Goal: Task Accomplishment & Management: Complete application form

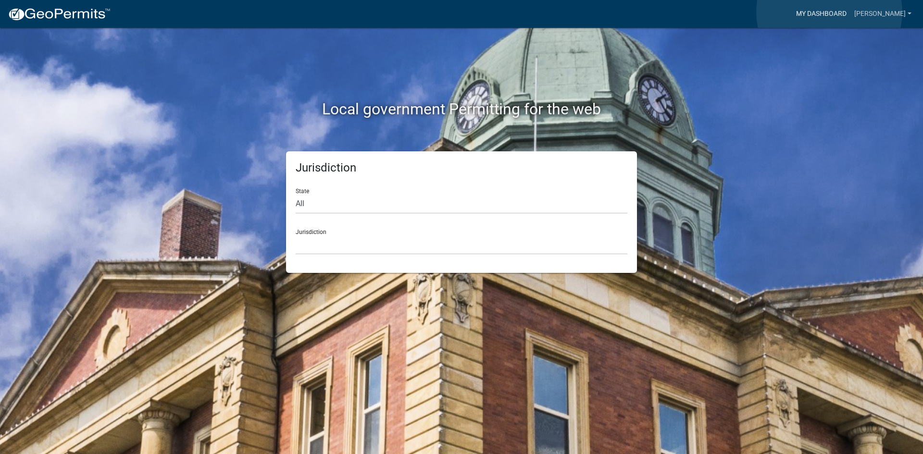
click at [830, 12] on link "My Dashboard" at bounding box center [822, 14] width 58 height 18
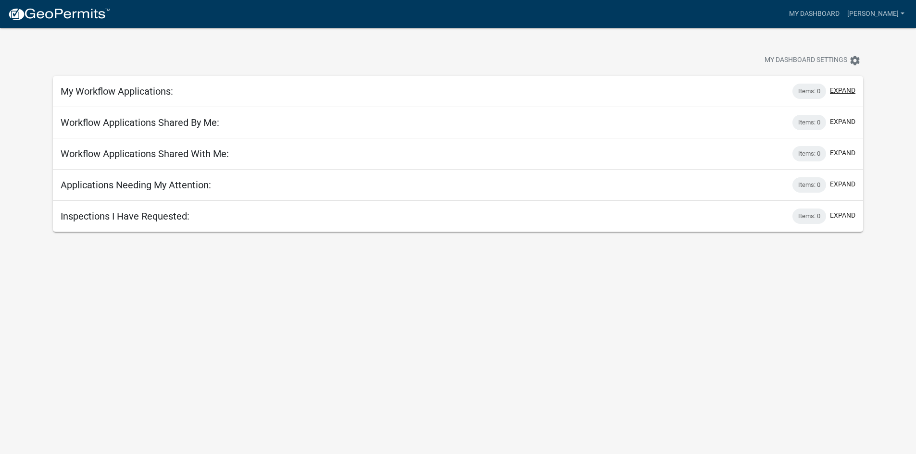
click at [847, 88] on button "expand" at bounding box center [842, 91] width 25 height 10
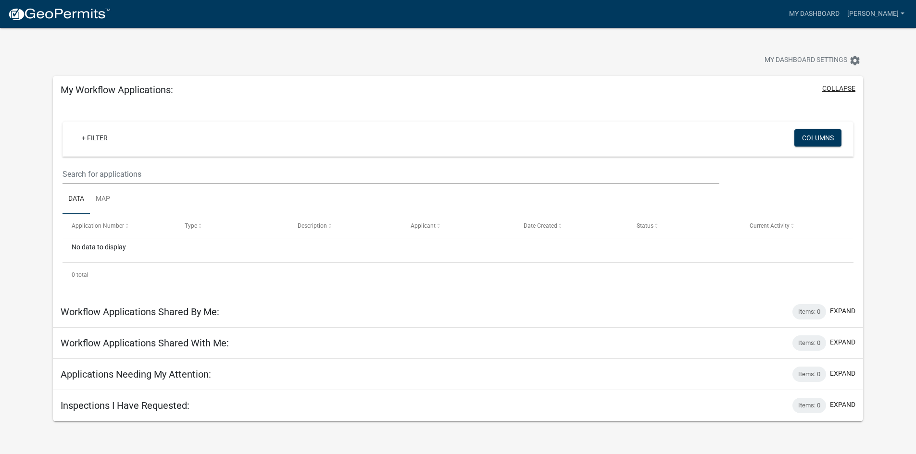
click at [845, 83] on div "My Workflow Applications: collapse" at bounding box center [458, 90] width 810 height 28
click at [328, 227] on span at bounding box center [330, 226] width 6 height 7
click at [834, 11] on link "My Dashboard" at bounding box center [814, 14] width 58 height 18
click at [855, 60] on icon "settings" at bounding box center [855, 61] width 12 height 12
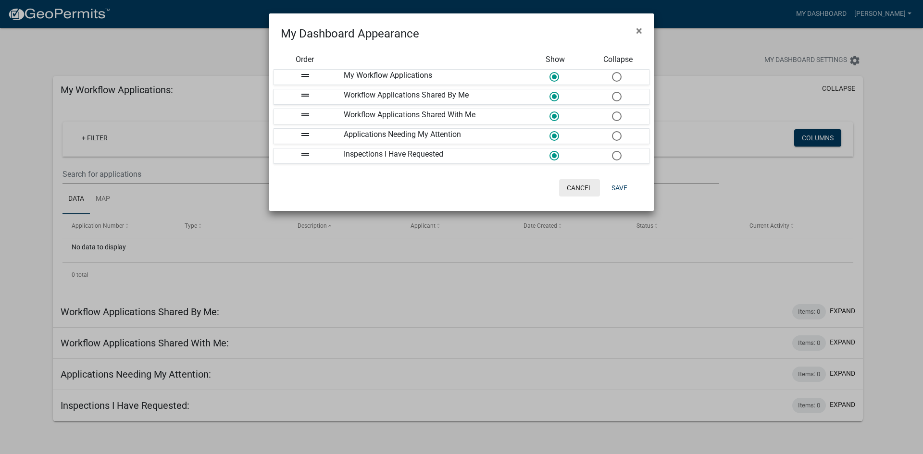
click at [564, 185] on button "Cancel" at bounding box center [579, 187] width 41 height 17
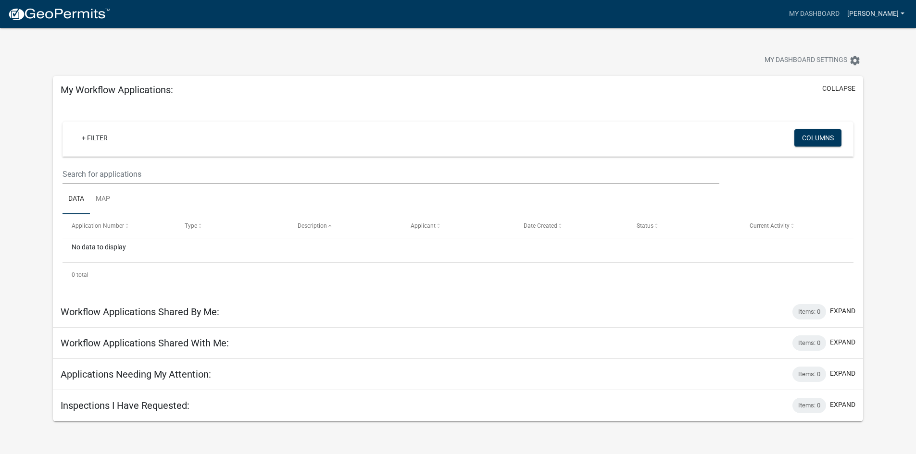
click at [904, 11] on link "[PERSON_NAME]" at bounding box center [876, 14] width 65 height 18
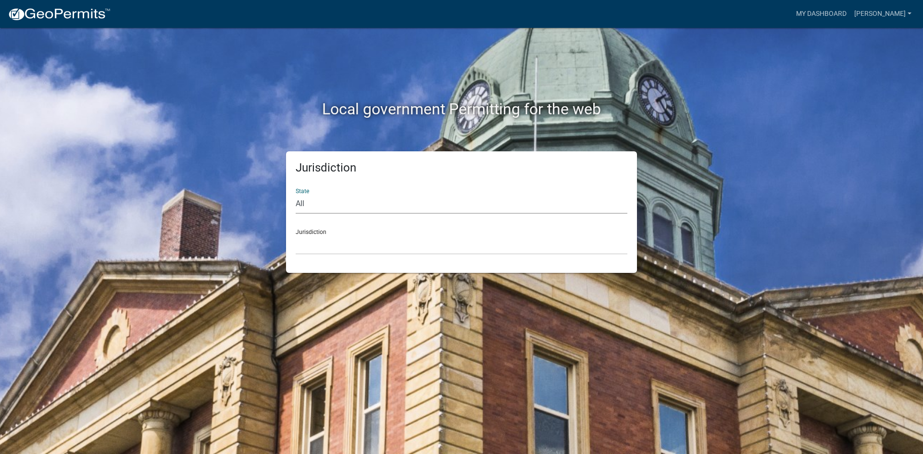
click at [313, 206] on select "All [US_STATE] [US_STATE] [US_STATE] [US_STATE] [US_STATE] [US_STATE] [US_STATE…" at bounding box center [462, 204] width 332 height 20
select select "[US_STATE]"
click at [296, 194] on select "All [US_STATE] [US_STATE] [US_STATE] [US_STATE] [US_STATE] [US_STATE] [US_STATE…" at bounding box center [462, 204] width 332 height 20
click at [311, 241] on select "[GEOGRAPHIC_DATA], [US_STATE][PERSON_NAME][GEOGRAPHIC_DATA], [US_STATE][PERSON_…" at bounding box center [462, 245] width 332 height 20
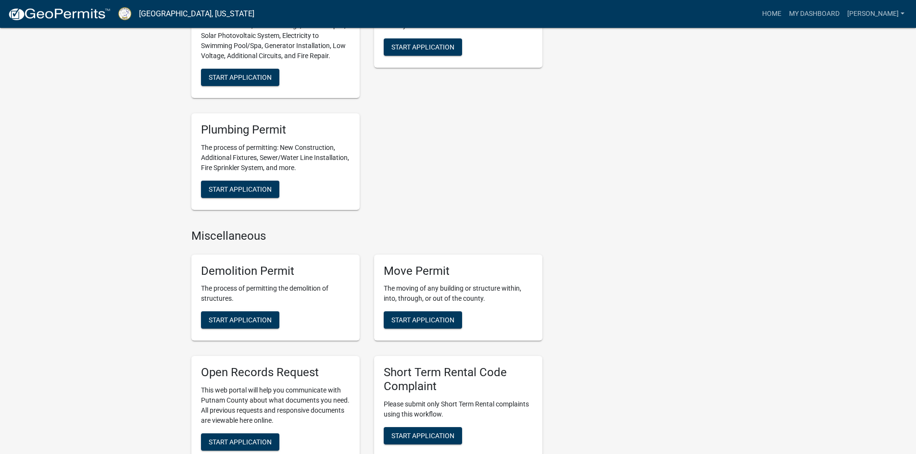
scroll to position [577, 0]
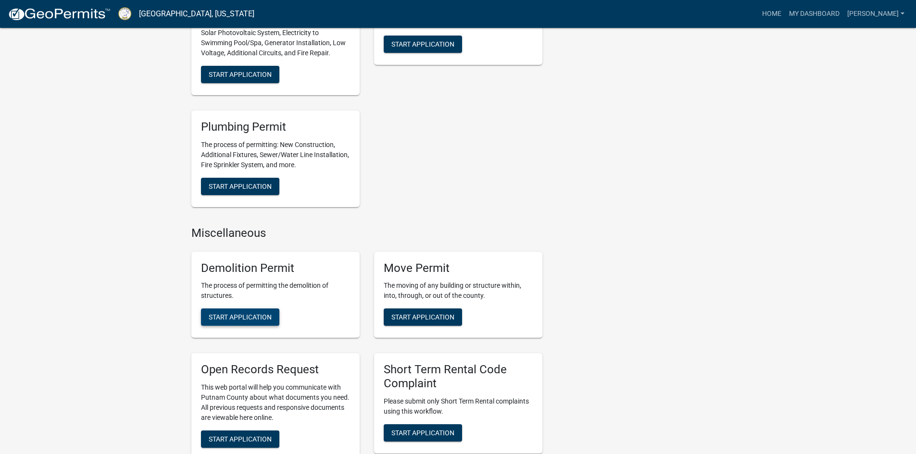
click at [251, 317] on span "Start Application" at bounding box center [240, 318] width 63 height 8
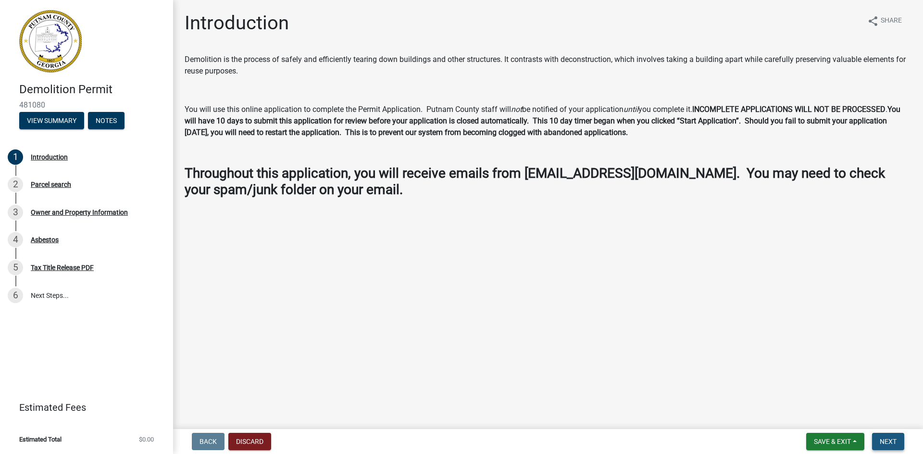
click at [895, 442] on span "Next" at bounding box center [888, 442] width 17 height 8
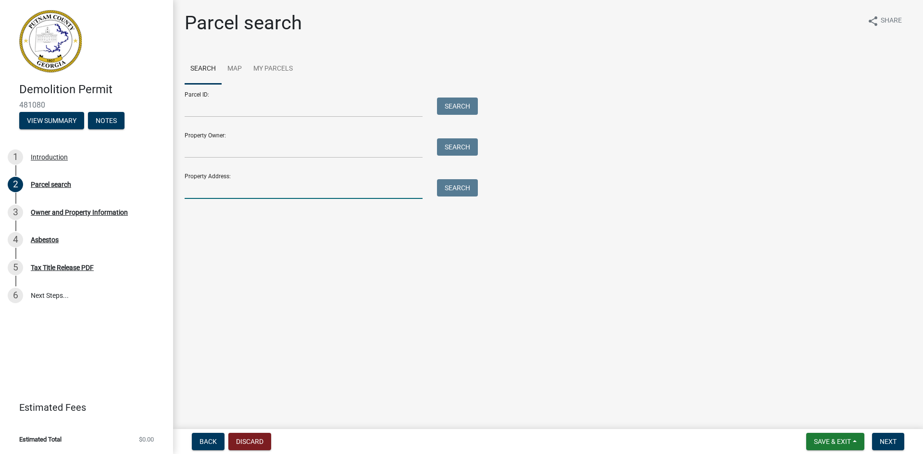
click at [196, 188] on input "Property Address:" at bounding box center [304, 189] width 238 height 20
click at [467, 188] on button "Search" at bounding box center [457, 187] width 41 height 17
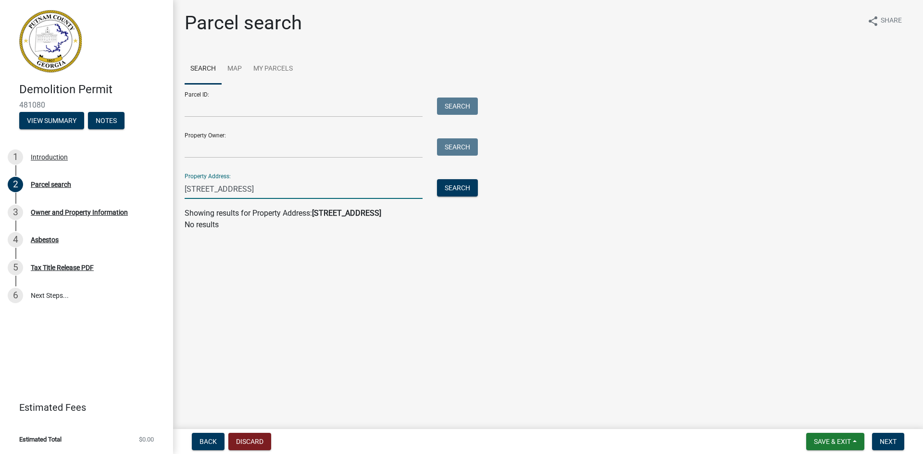
click at [226, 187] on input "[STREET_ADDRESS]" at bounding box center [304, 189] width 238 height 20
click at [465, 190] on button "Search" at bounding box center [457, 187] width 41 height 17
click at [232, 189] on input "[STREET_ADDRESS]" at bounding box center [304, 189] width 238 height 20
click at [454, 186] on button "Search" at bounding box center [457, 187] width 41 height 17
click at [259, 189] on input "[STREET_ADDRESS]" at bounding box center [304, 189] width 238 height 20
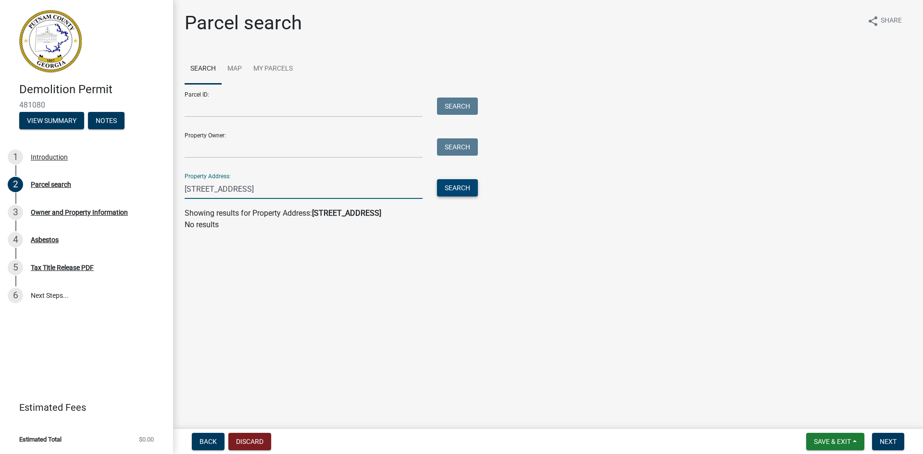
type input "[STREET_ADDRESS]"
click at [462, 189] on button "Search" at bounding box center [457, 187] width 41 height 17
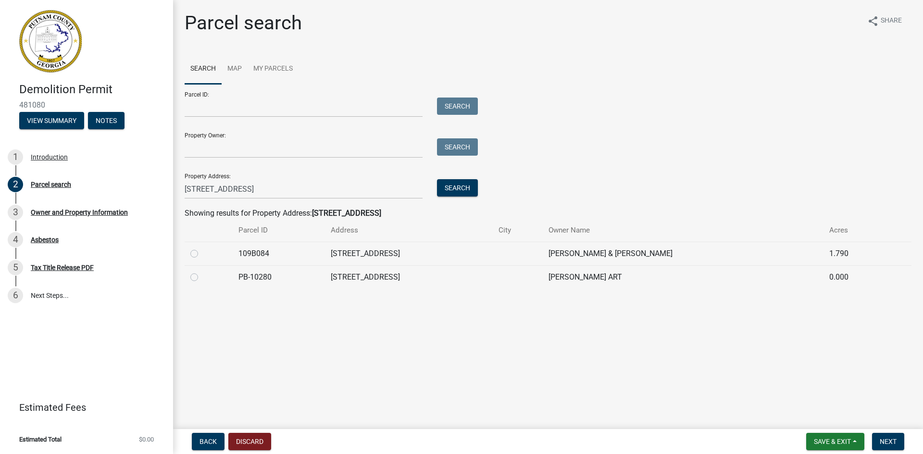
click at [202, 248] on label at bounding box center [202, 248] width 0 height 0
click at [202, 253] on input "radio" at bounding box center [205, 251] width 6 height 6
radio input "true"
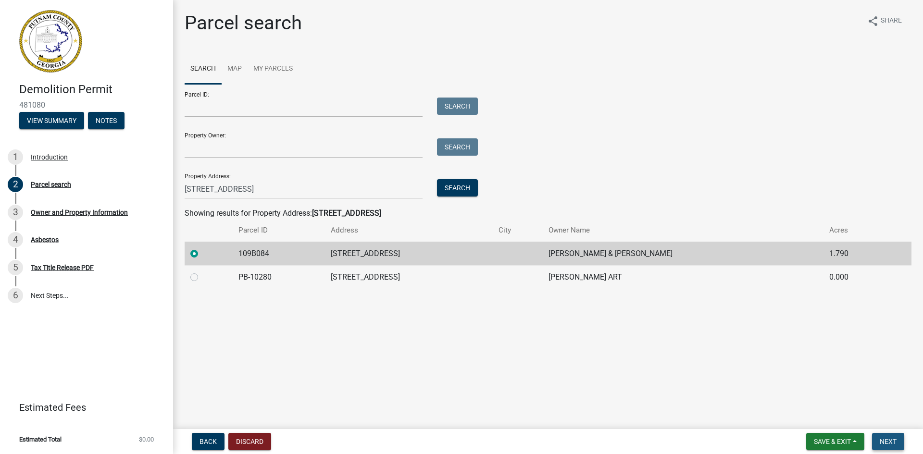
click at [886, 437] on button "Next" at bounding box center [888, 441] width 32 height 17
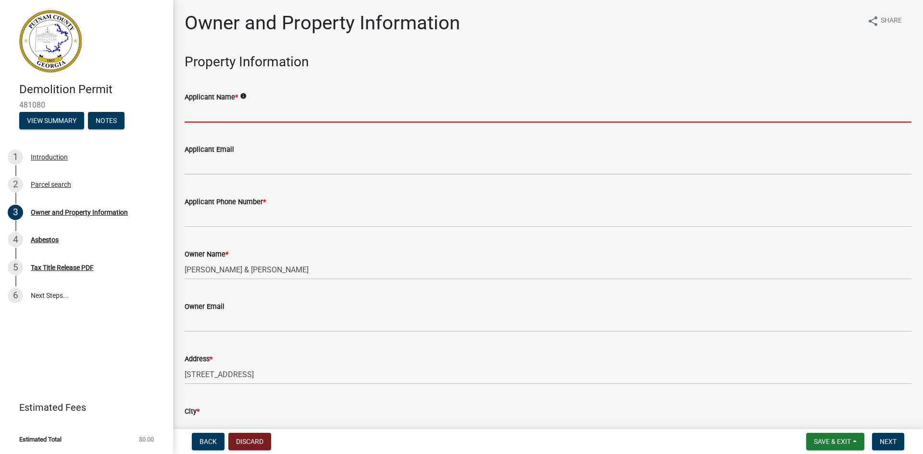
click at [195, 115] on input "Applicant Name *" at bounding box center [548, 113] width 727 height 20
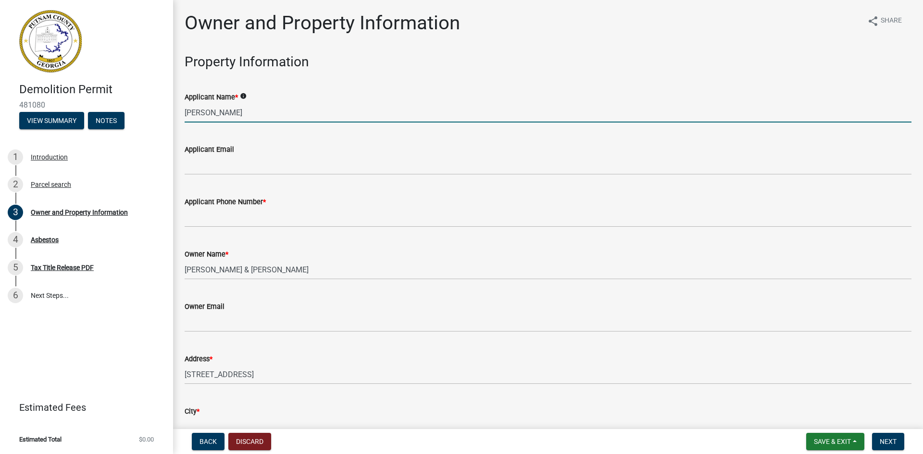
type input "[PERSON_NAME]"
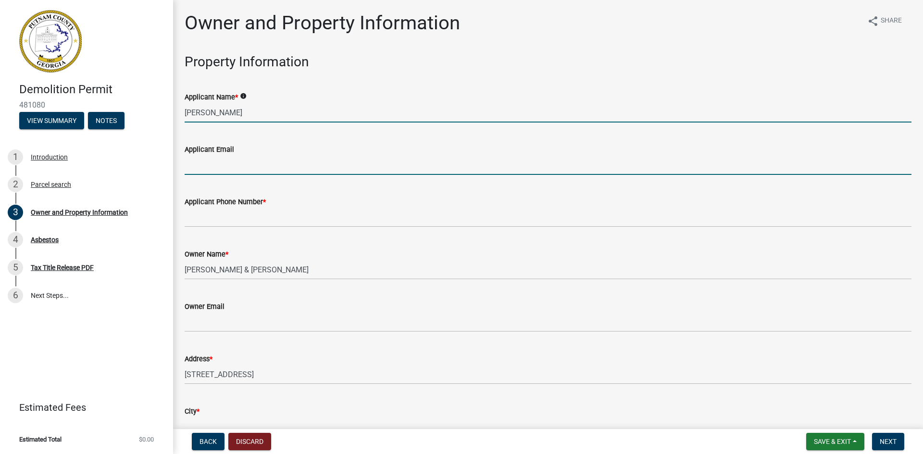
click at [196, 161] on input "Applicant Email" at bounding box center [548, 165] width 727 height 20
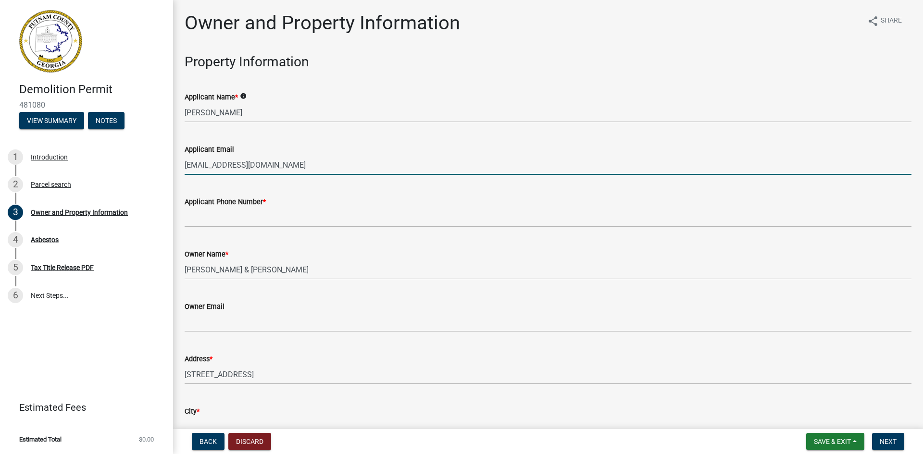
type input "[EMAIL_ADDRESS][DOMAIN_NAME]"
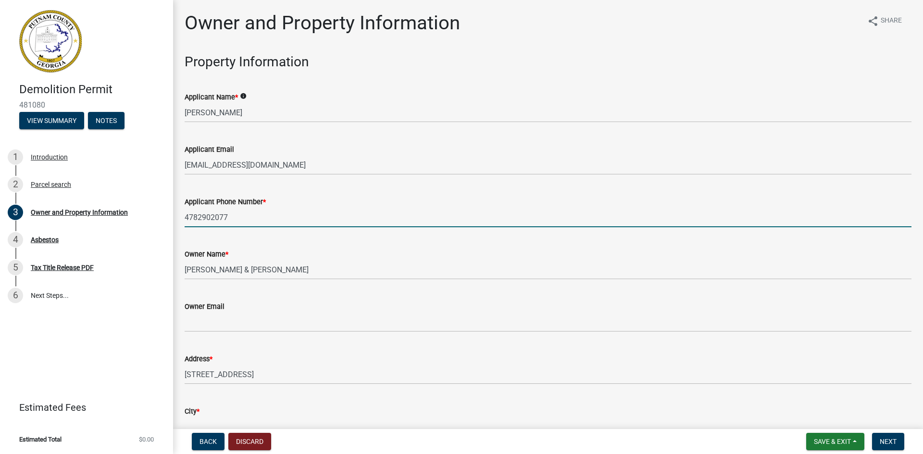
type input "4782902077"
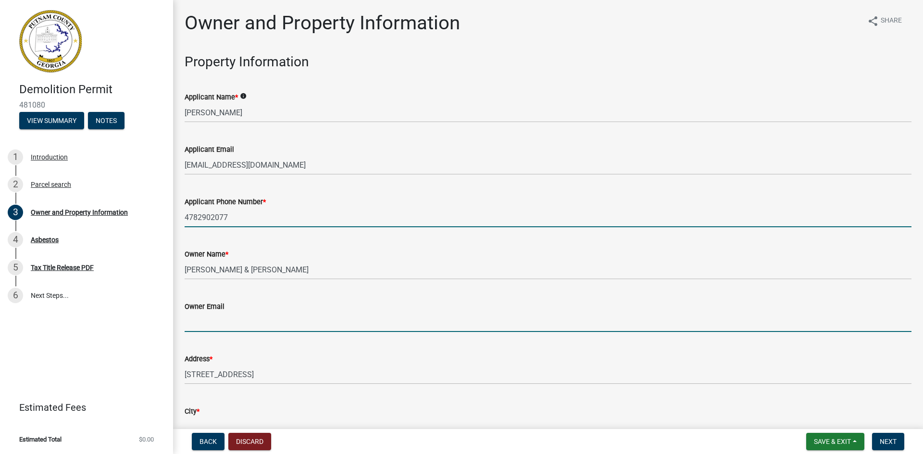
click at [195, 322] on input "Owner Email" at bounding box center [548, 323] width 727 height 20
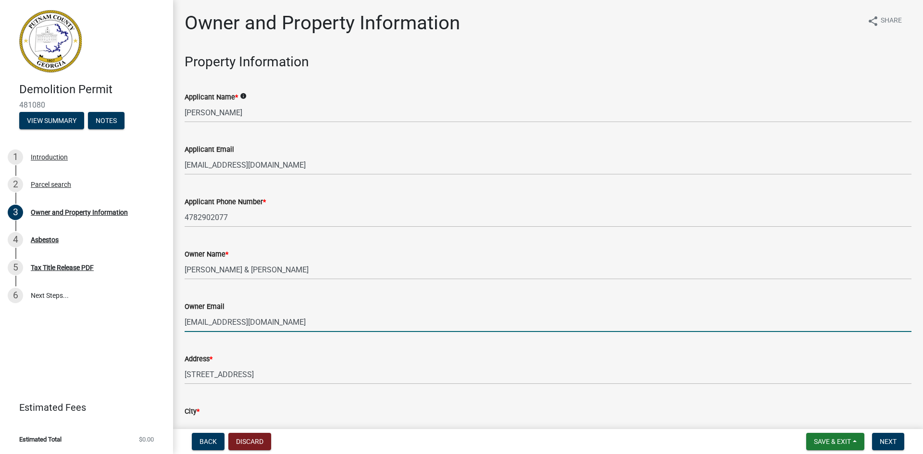
type input "[EMAIL_ADDRESS][DOMAIN_NAME]"
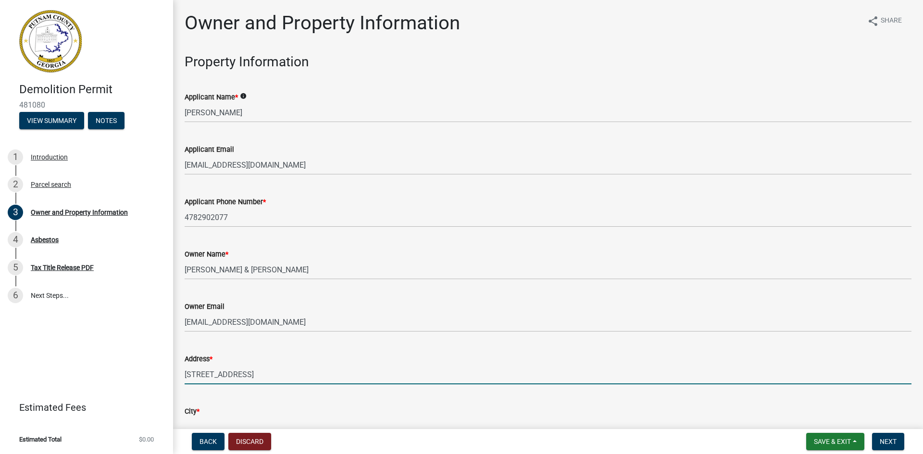
scroll to position [12, 0]
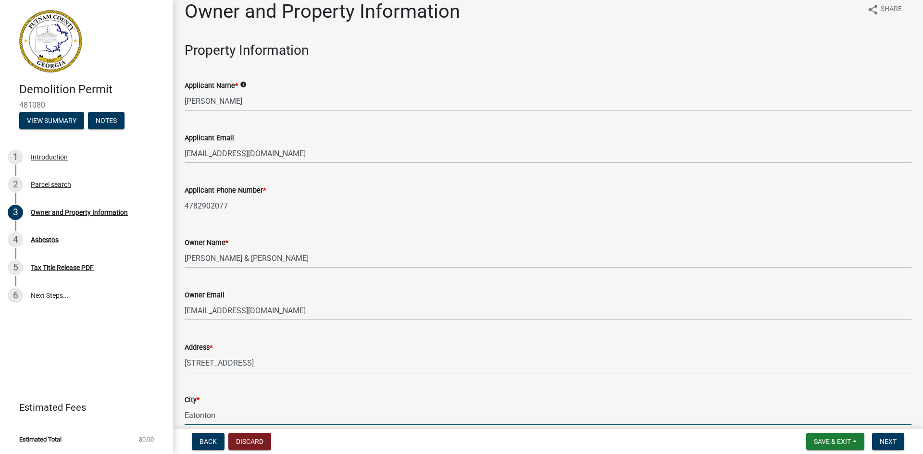
type input "Eatonton"
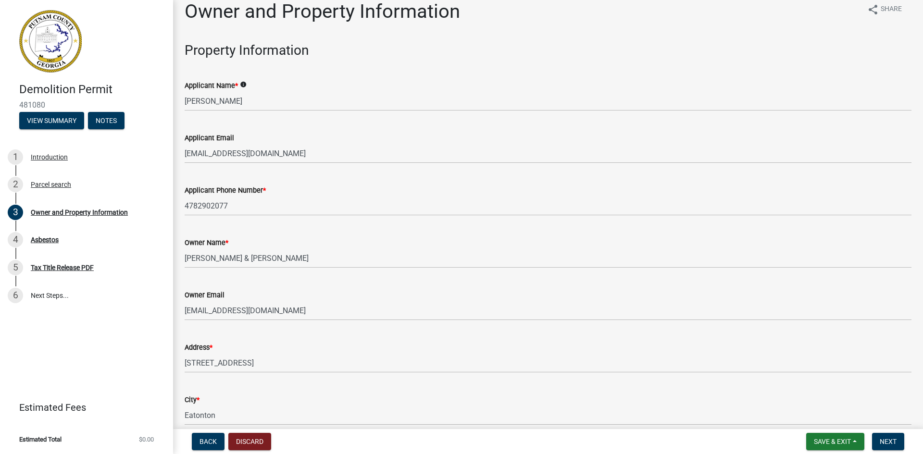
scroll to position [267, 0]
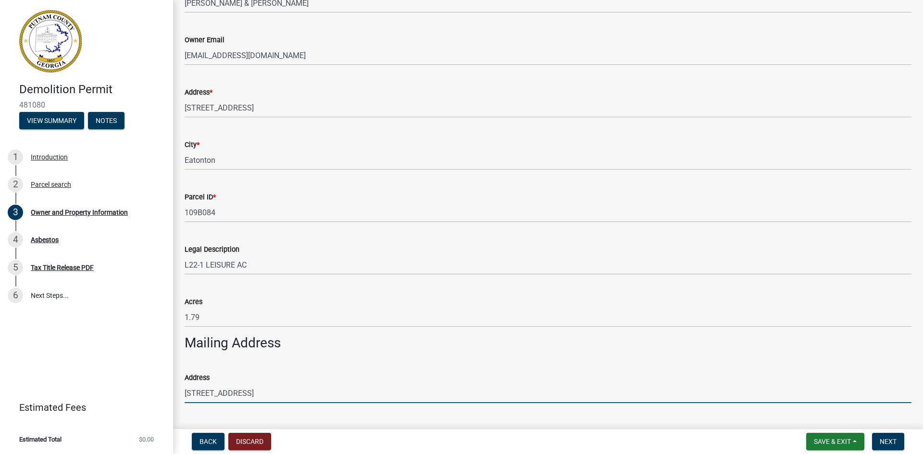
type input "[STREET_ADDRESS]"
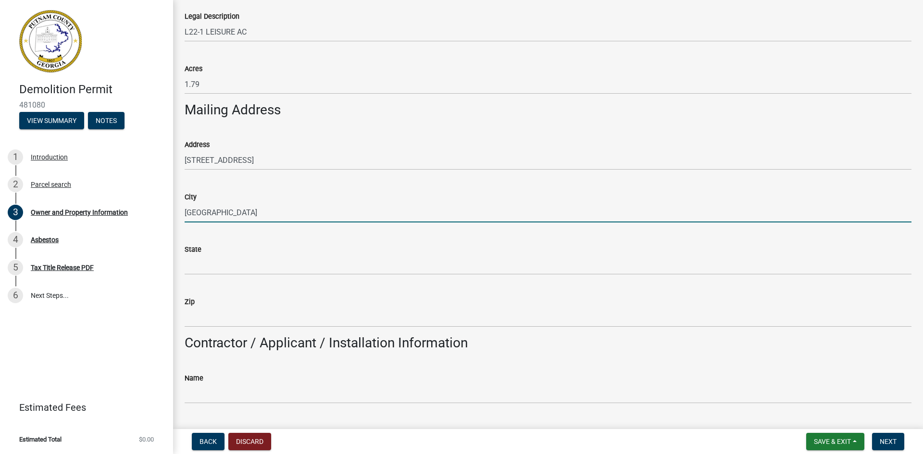
type input "[GEOGRAPHIC_DATA]"
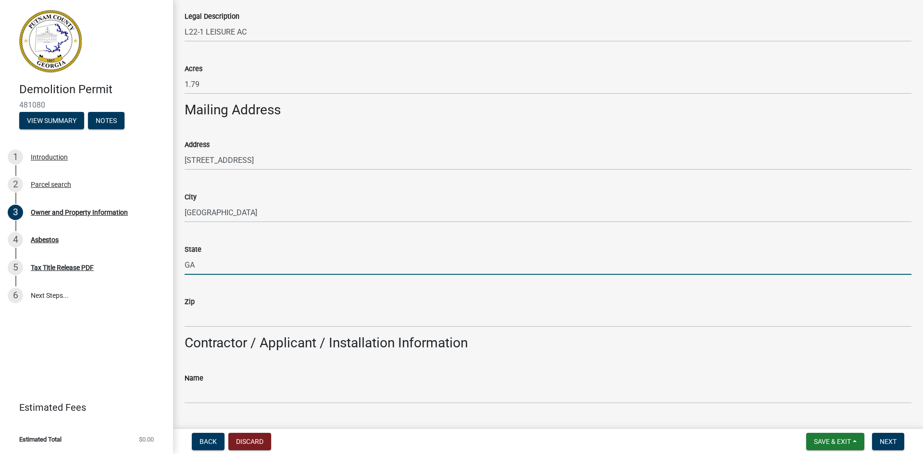
type input "GA"
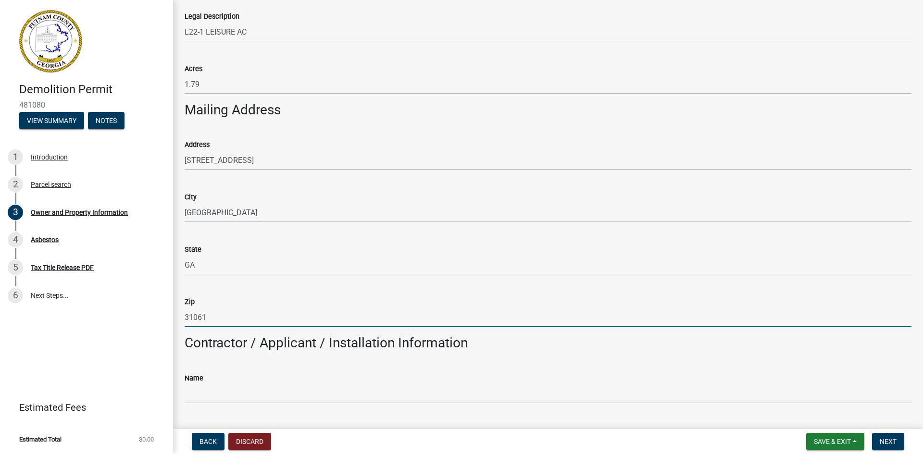
type input "31061"
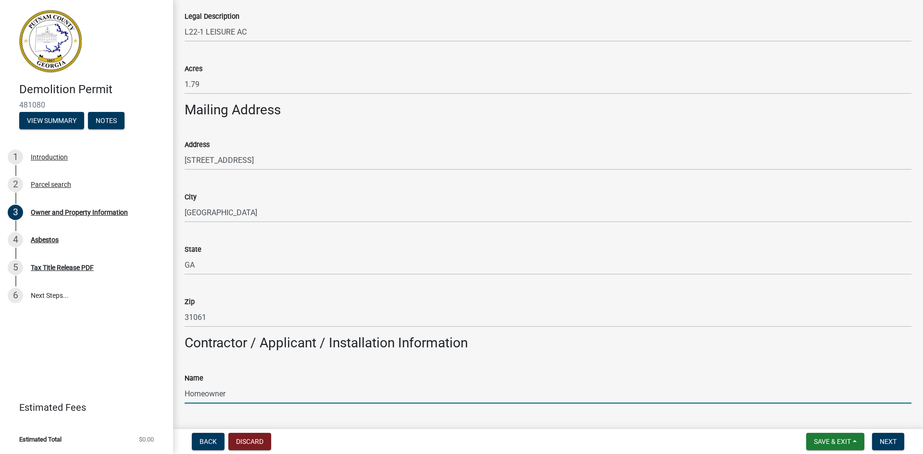
type input "Homeowner"
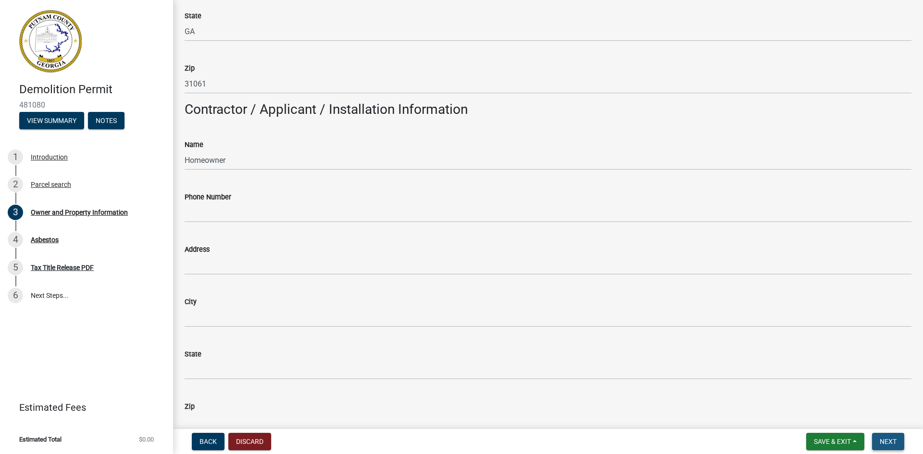
click at [893, 439] on span "Next" at bounding box center [888, 442] width 17 height 8
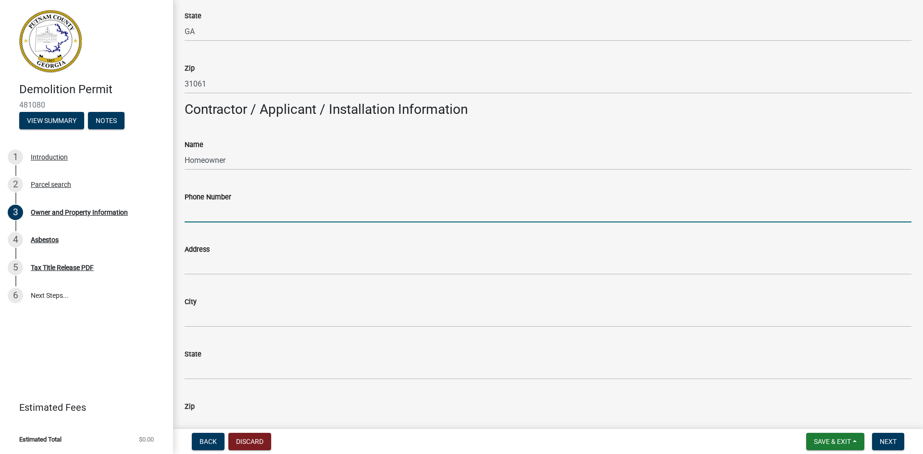
click at [221, 205] on input "Phone Number" at bounding box center [548, 213] width 727 height 20
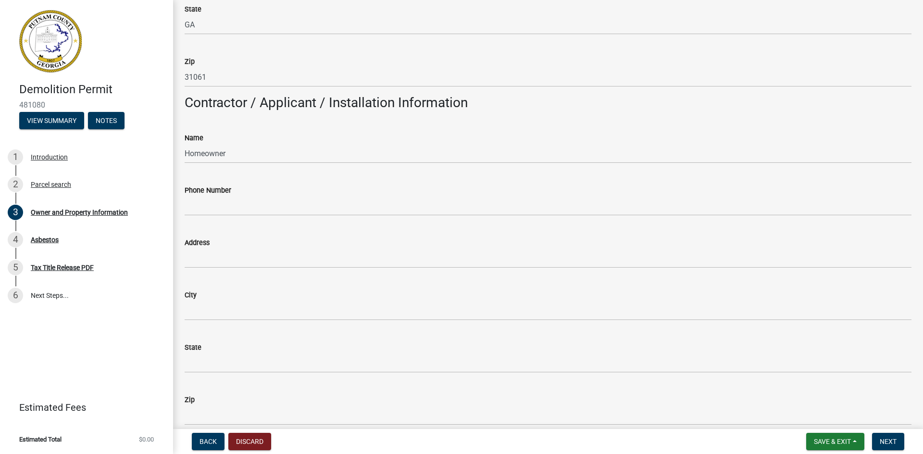
scroll to position [996, 0]
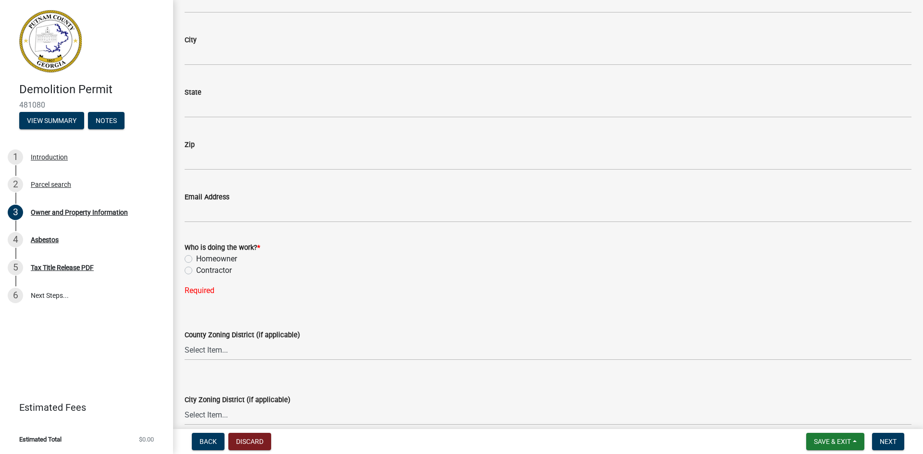
click at [196, 259] on label "Homeowner" at bounding box center [216, 259] width 41 height 12
click at [196, 259] on input "Homeowner" at bounding box center [199, 256] width 6 height 6
radio input "true"
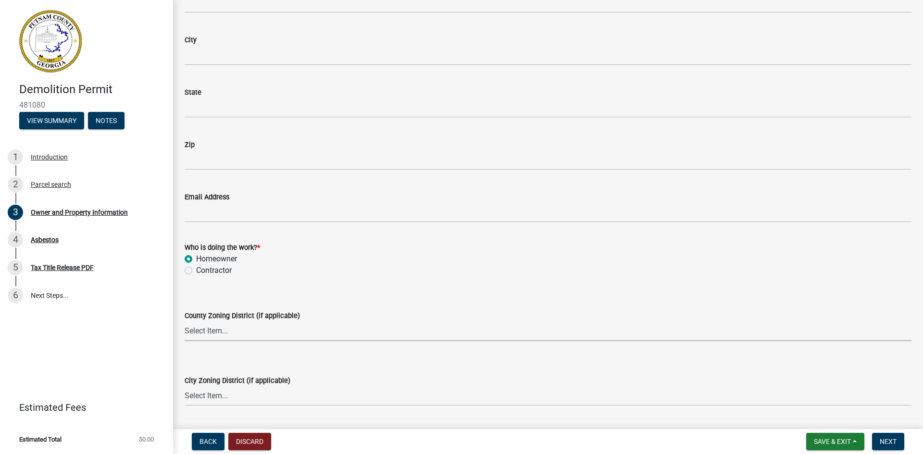
click at [225, 335] on select "Select Item... AG-1 R-1R R-1 R-2 MHP RM-1 RM-3 C-1 C-2 I-M PUD N/A" at bounding box center [548, 332] width 727 height 20
click at [290, 374] on form "City Zoning District (if applicable) Select Item... A-1 A-2 R-1 R-2 R-3 R-4 MHP…" at bounding box center [548, 385] width 727 height 43
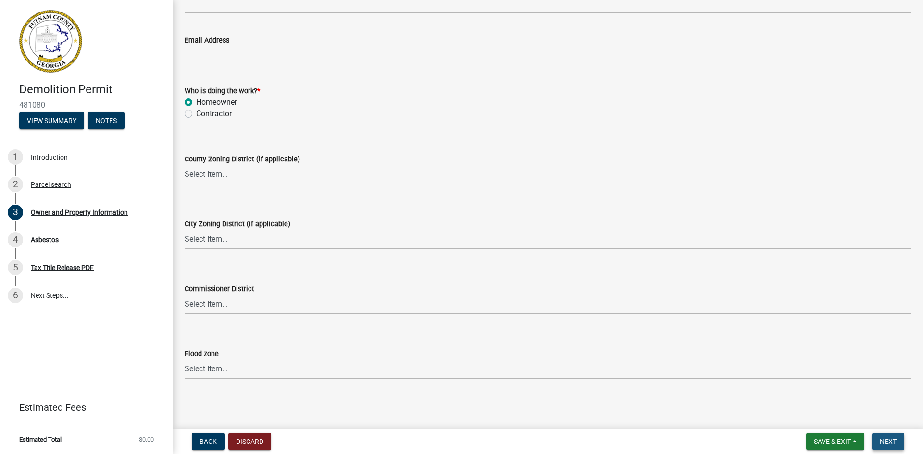
click at [897, 442] on span "Next" at bounding box center [888, 442] width 17 height 8
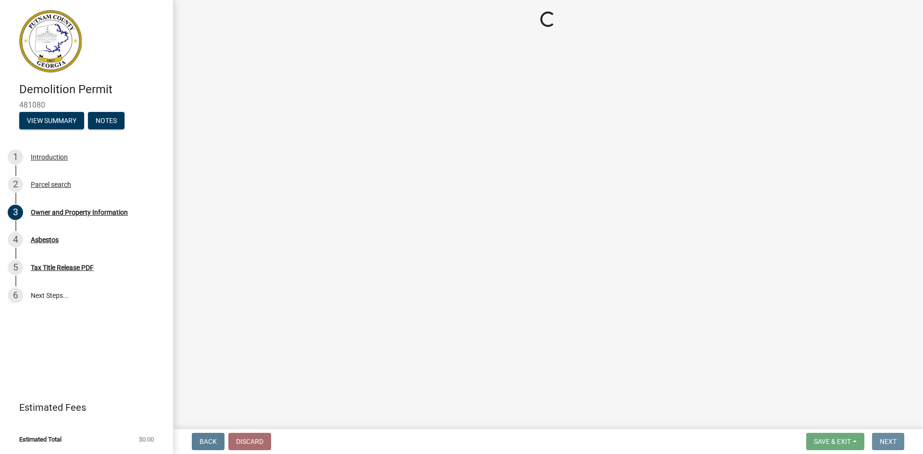
scroll to position [0, 0]
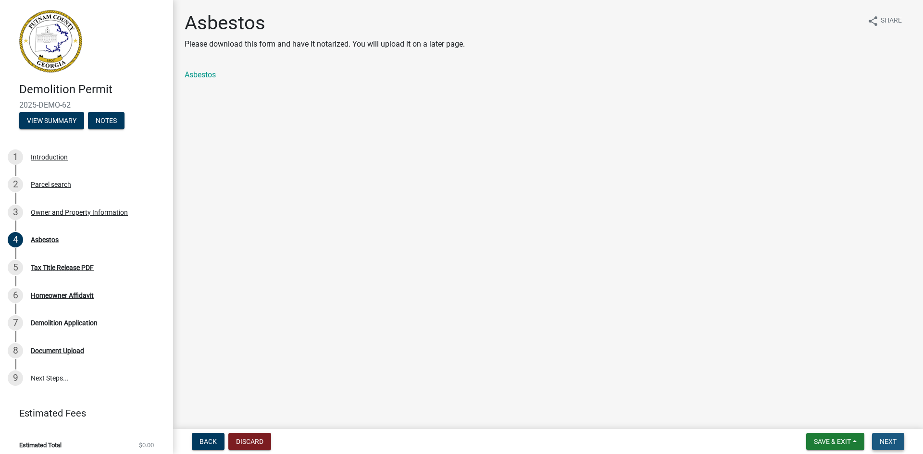
click at [890, 442] on span "Next" at bounding box center [888, 442] width 17 height 8
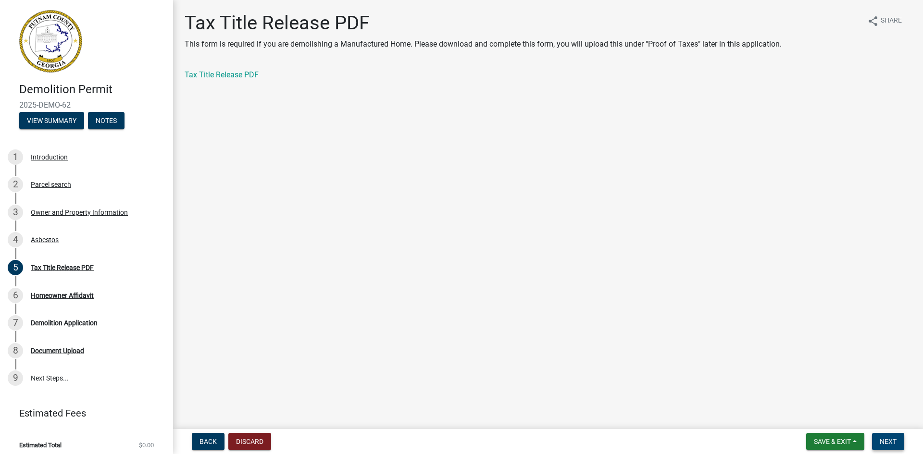
click at [896, 444] on span "Next" at bounding box center [888, 442] width 17 height 8
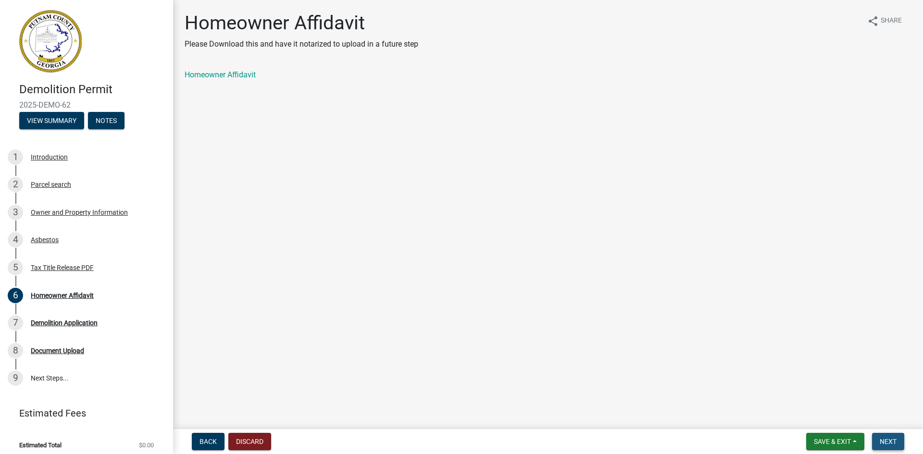
click at [896, 444] on span "Next" at bounding box center [888, 442] width 17 height 8
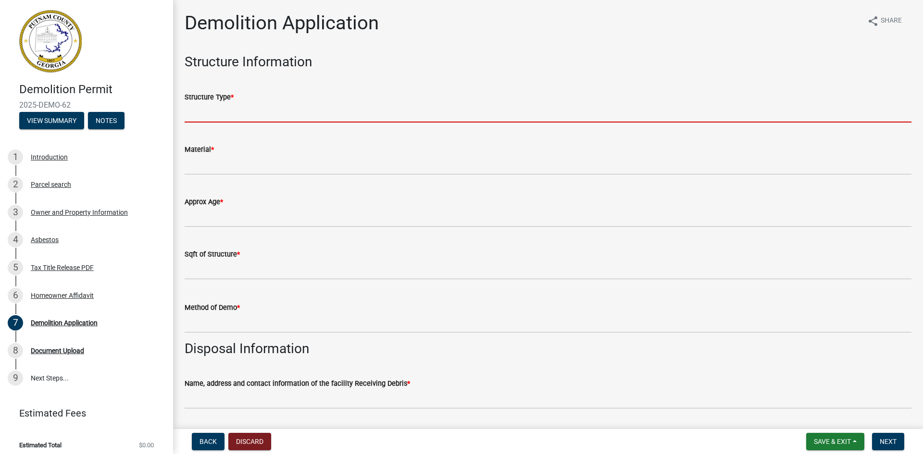
click at [199, 112] on input "Structure Type *" at bounding box center [548, 113] width 727 height 20
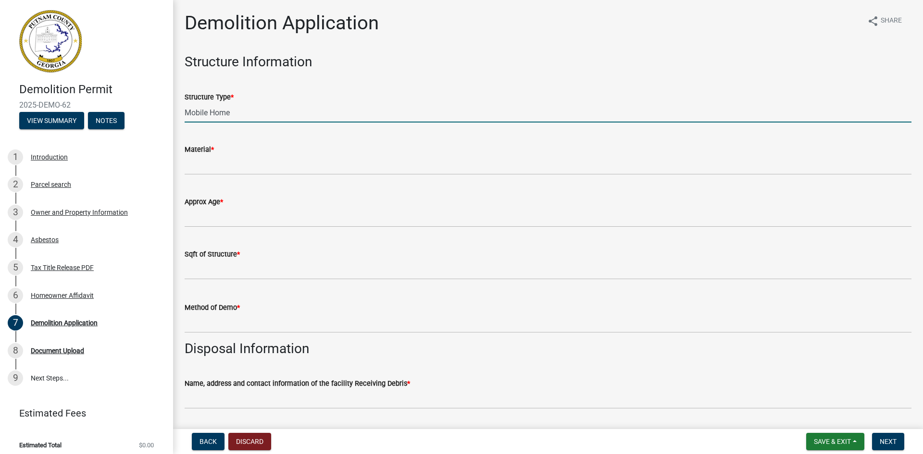
type input "Mobile Home"
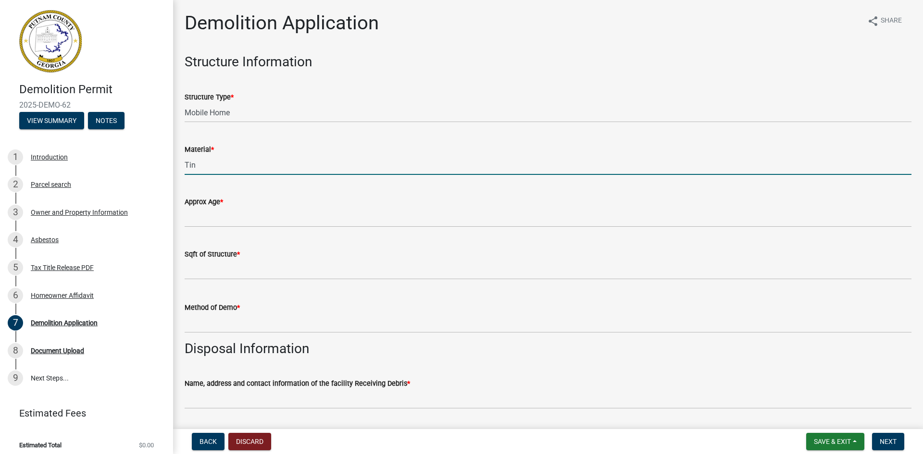
type input "Tin"
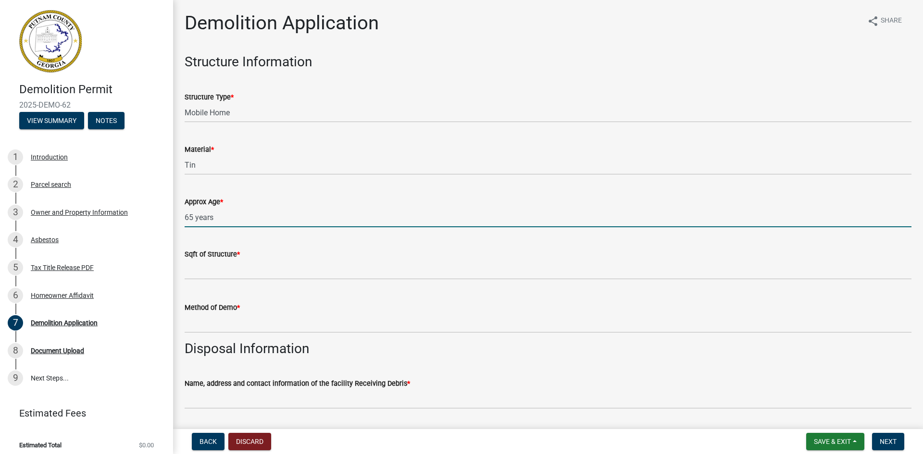
type input "65 years"
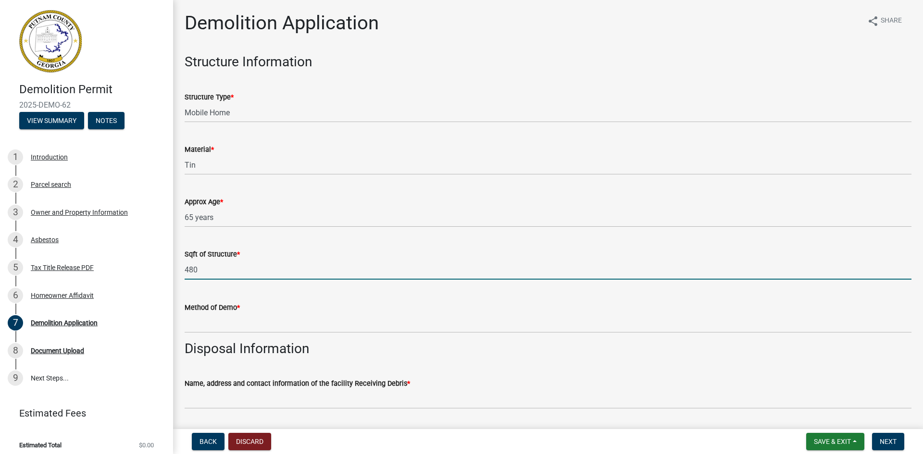
type input "480"
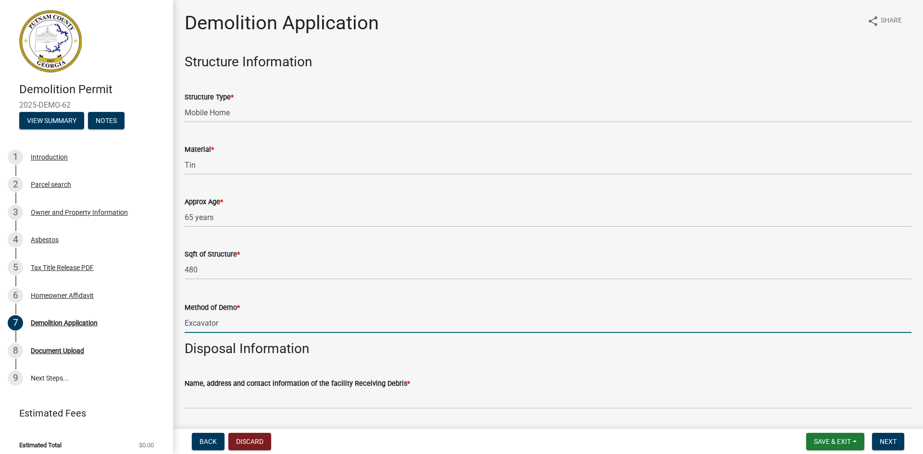
type input "Excavator"
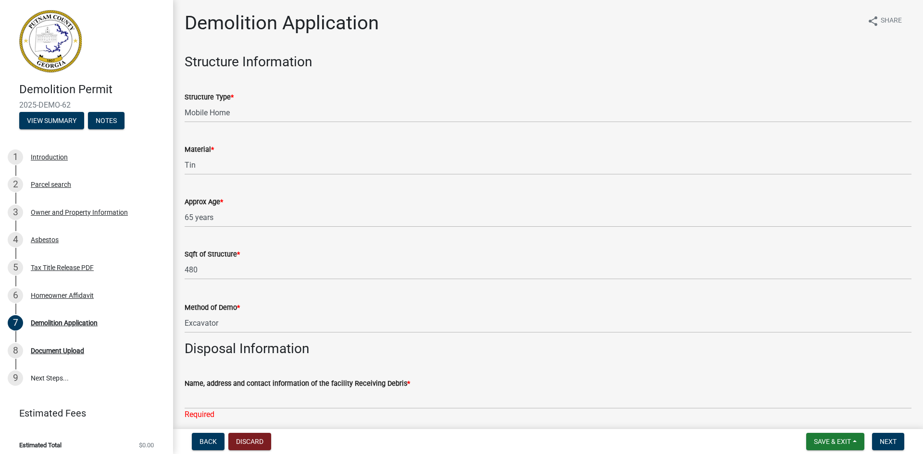
scroll to position [248, 0]
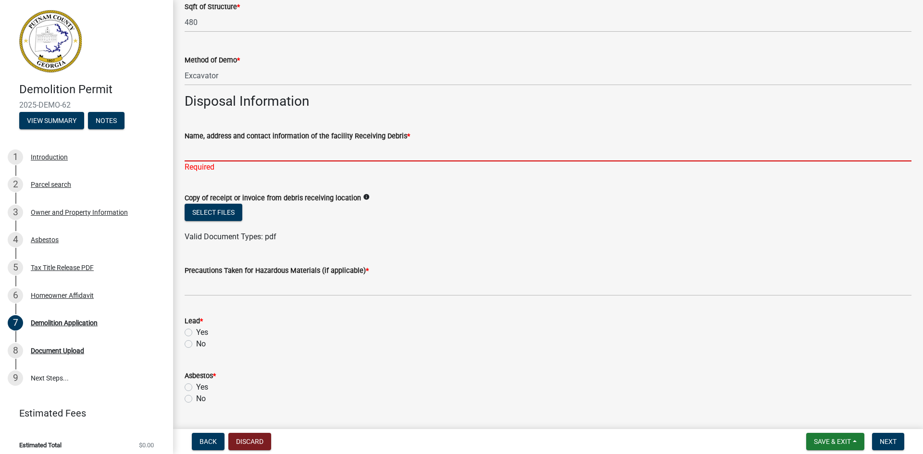
click at [192, 151] on input "Name, address and contact information of the facility Receiving Debris *" at bounding box center [548, 152] width 727 height 20
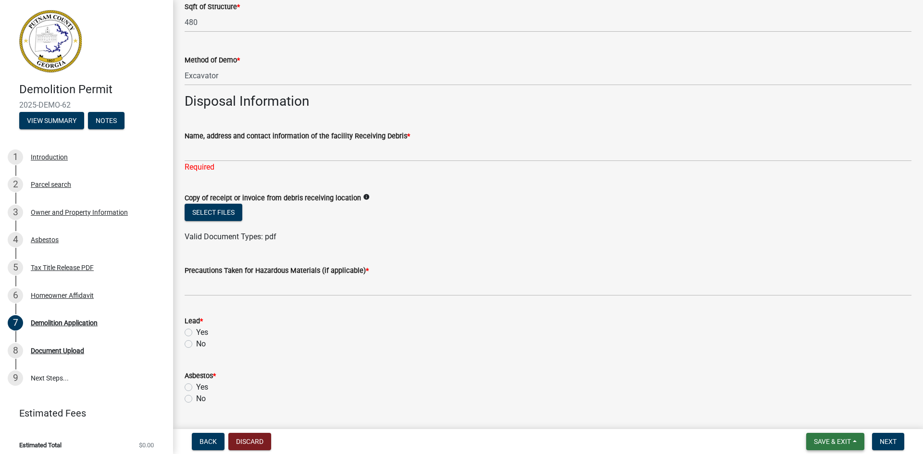
click at [833, 440] on span "Save & Exit" at bounding box center [832, 442] width 37 height 8
click at [802, 416] on button "Save & Exit" at bounding box center [826, 416] width 77 height 23
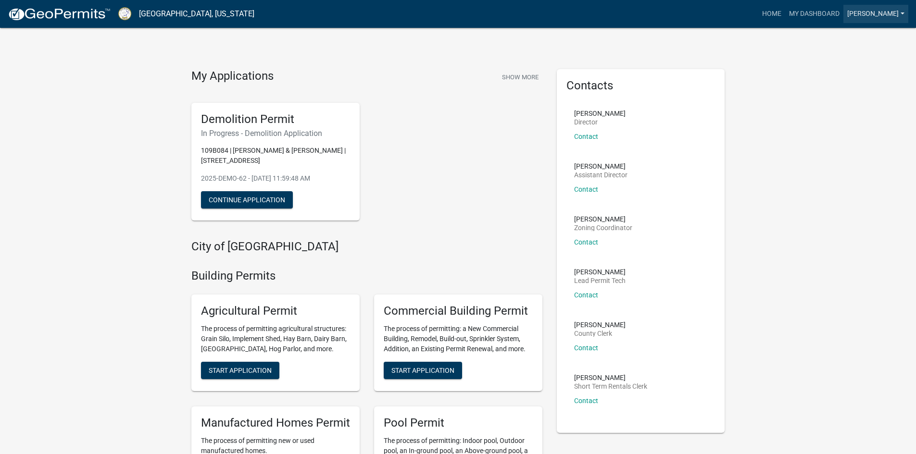
click at [902, 14] on link "[PERSON_NAME]" at bounding box center [876, 14] width 65 height 18
click at [858, 70] on link "Logout" at bounding box center [870, 70] width 77 height 23
